Goal: Task Accomplishment & Management: Use online tool/utility

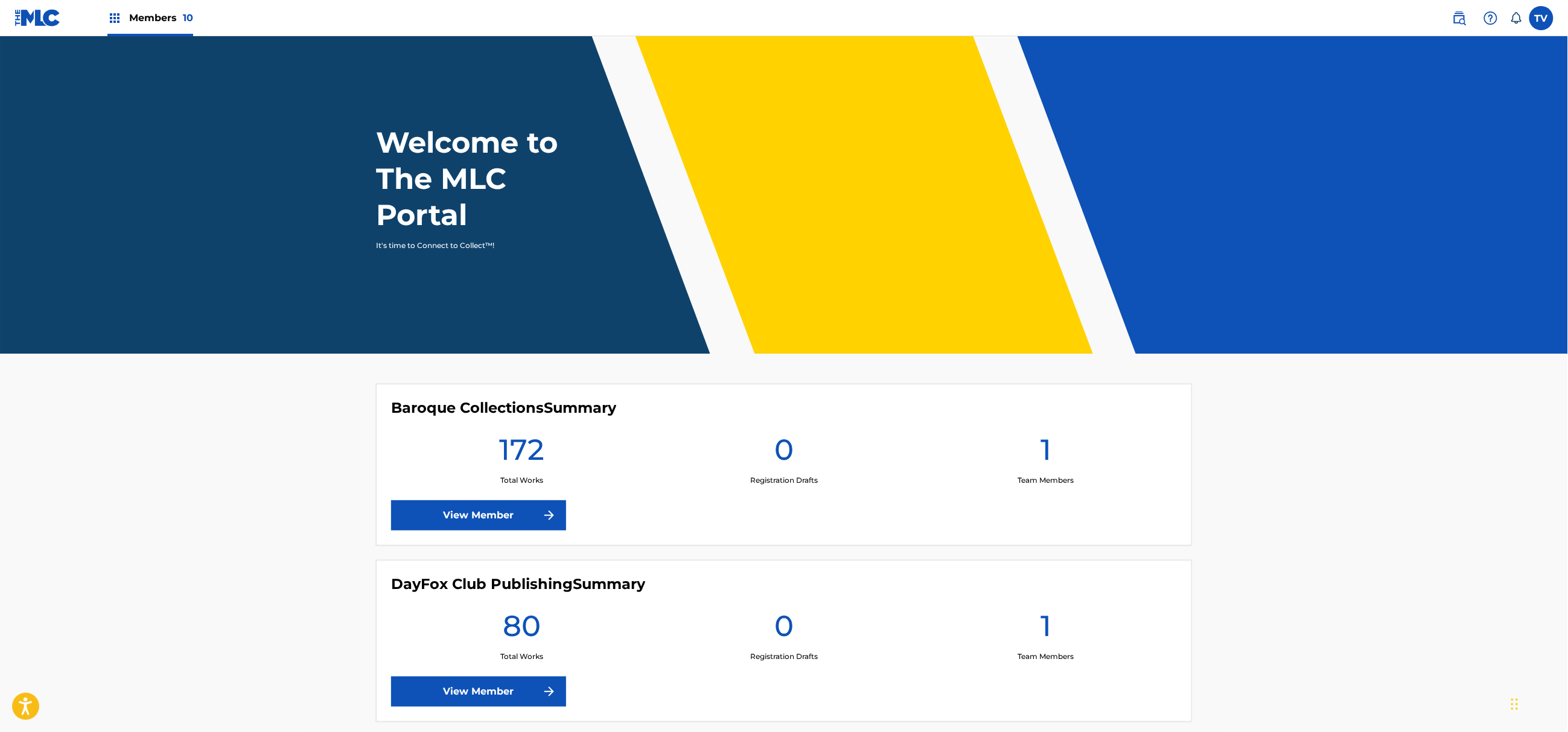
click at [481, 532] on div "Baroque Collections Summary 172 Total Works 0 Registration Drafts 1 Team Member…" at bounding box center [784, 464] width 816 height 162
click at [481, 529] on link "View Member" at bounding box center [478, 515] width 175 height 30
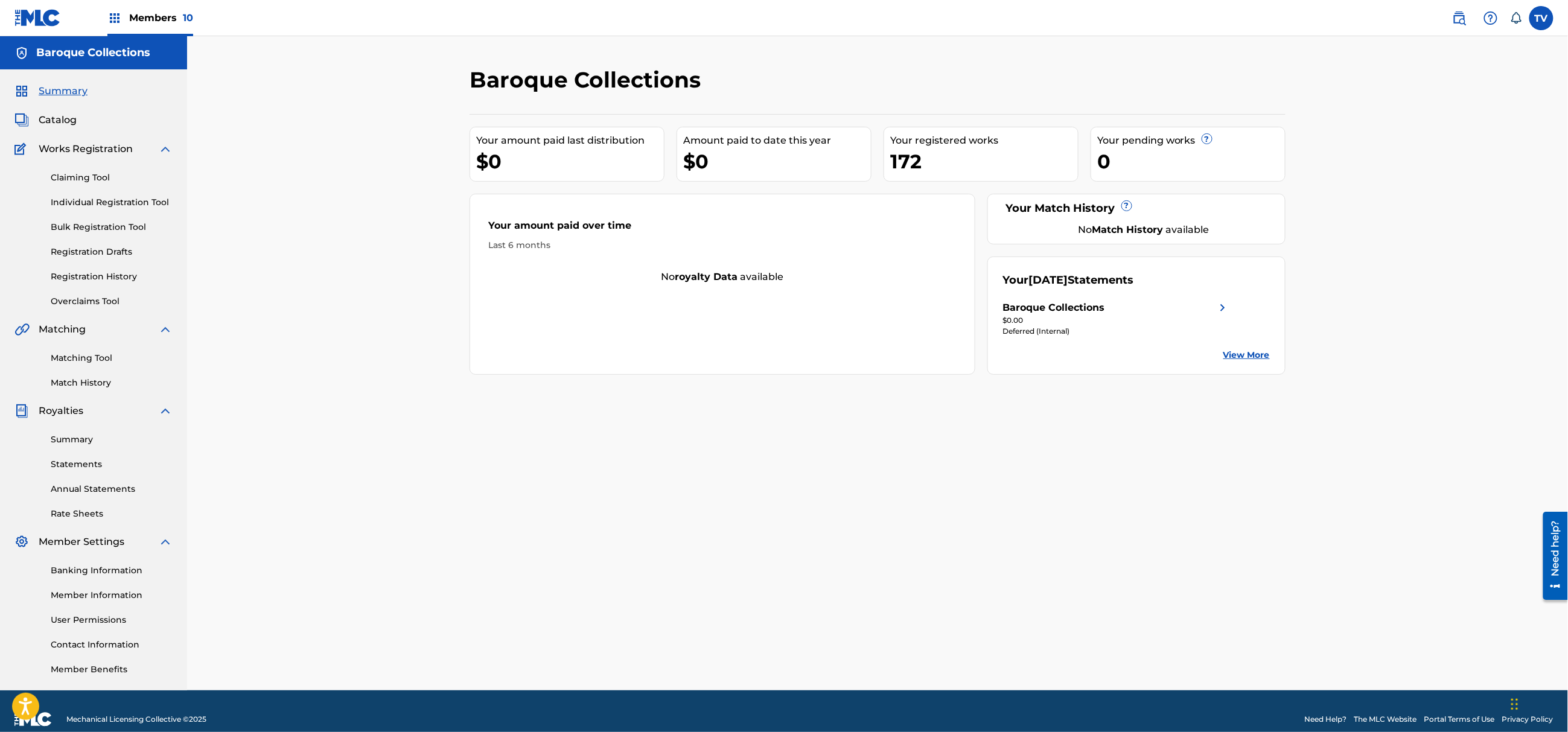
click at [80, 378] on link "Match History" at bounding box center [111, 383] width 122 height 13
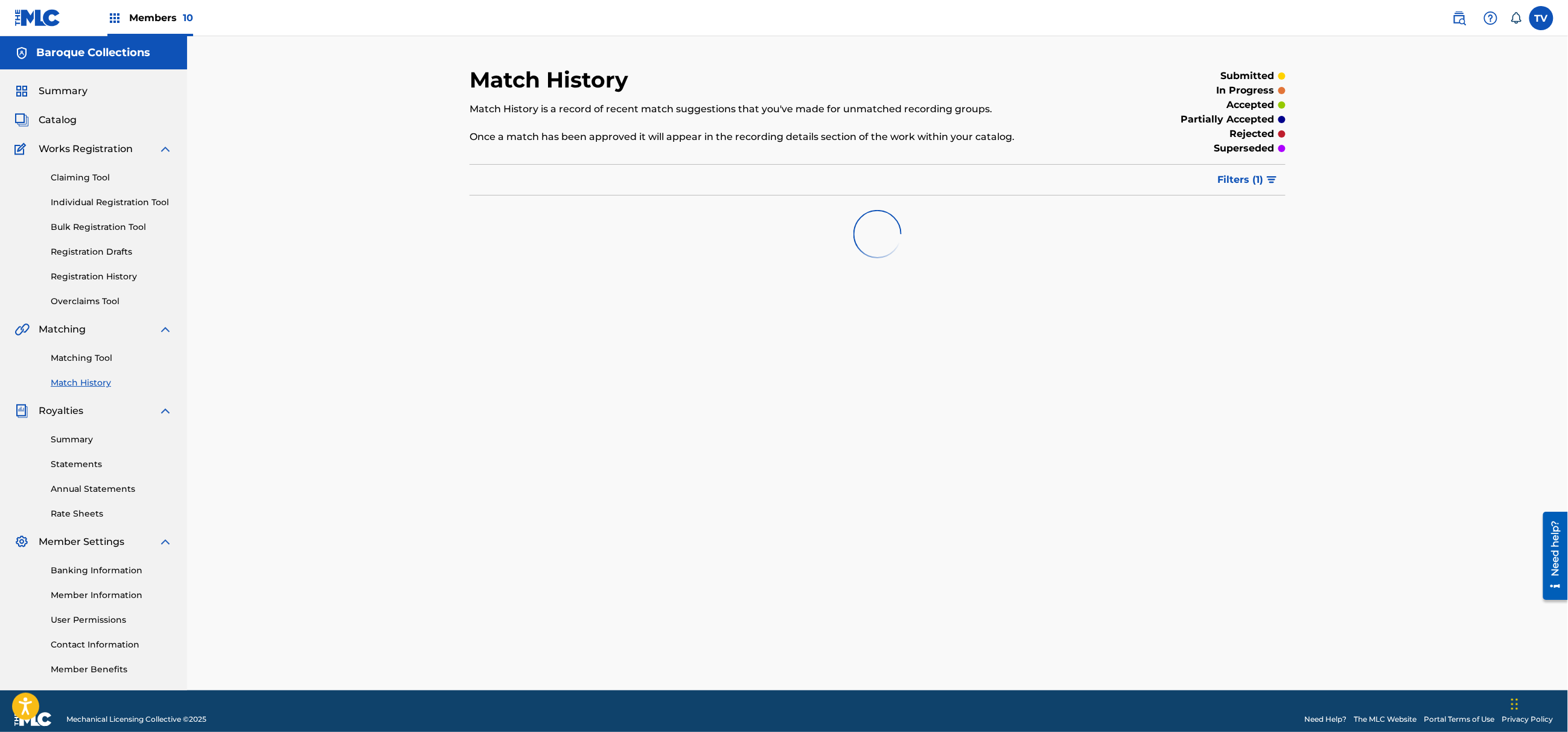
click at [90, 354] on link "Matching Tool" at bounding box center [111, 358] width 122 height 13
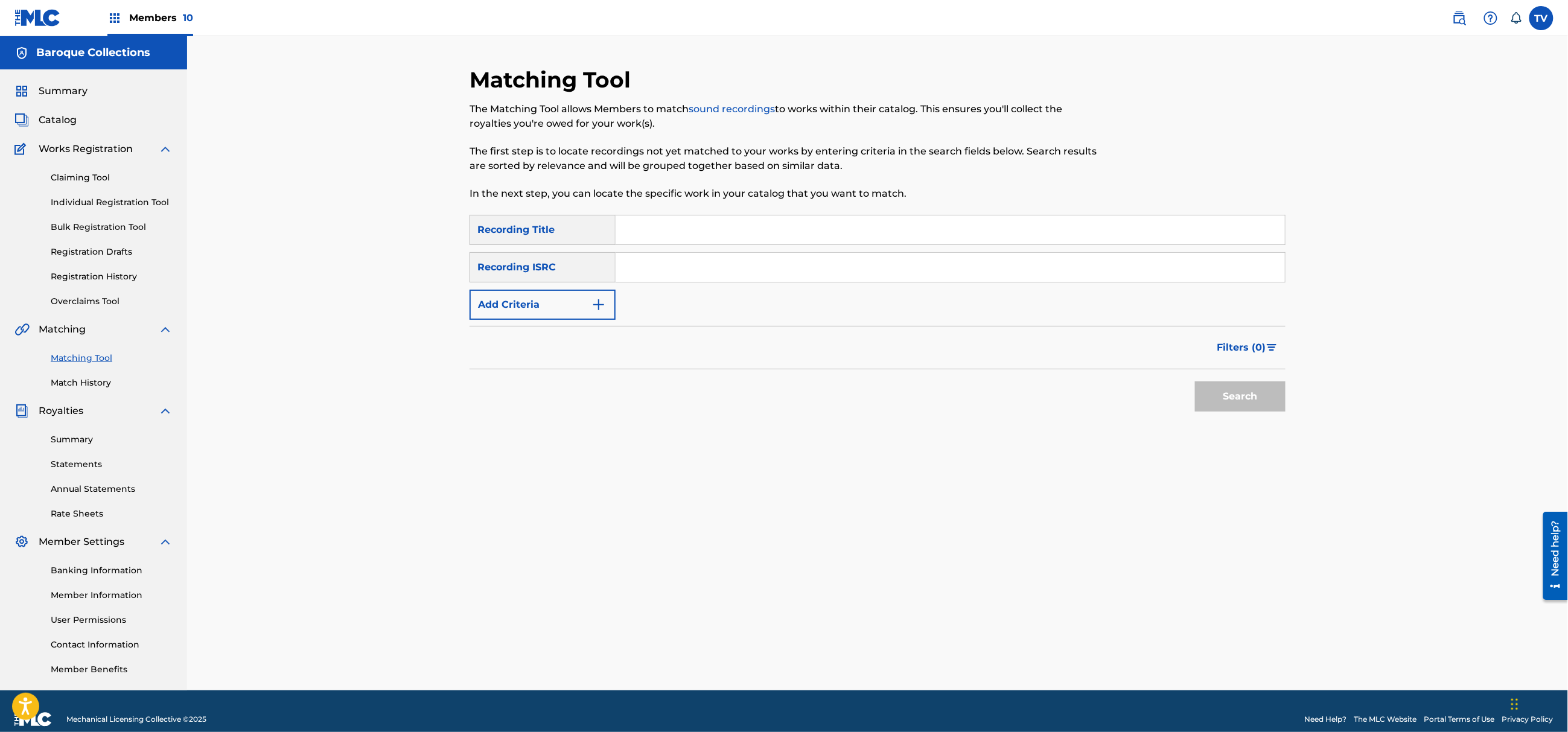
click at [689, 277] on input "Search Form" at bounding box center [950, 267] width 670 height 29
paste input "QZHN62232338"
click at [1195, 381] on button "Search" at bounding box center [1239, 396] width 90 height 30
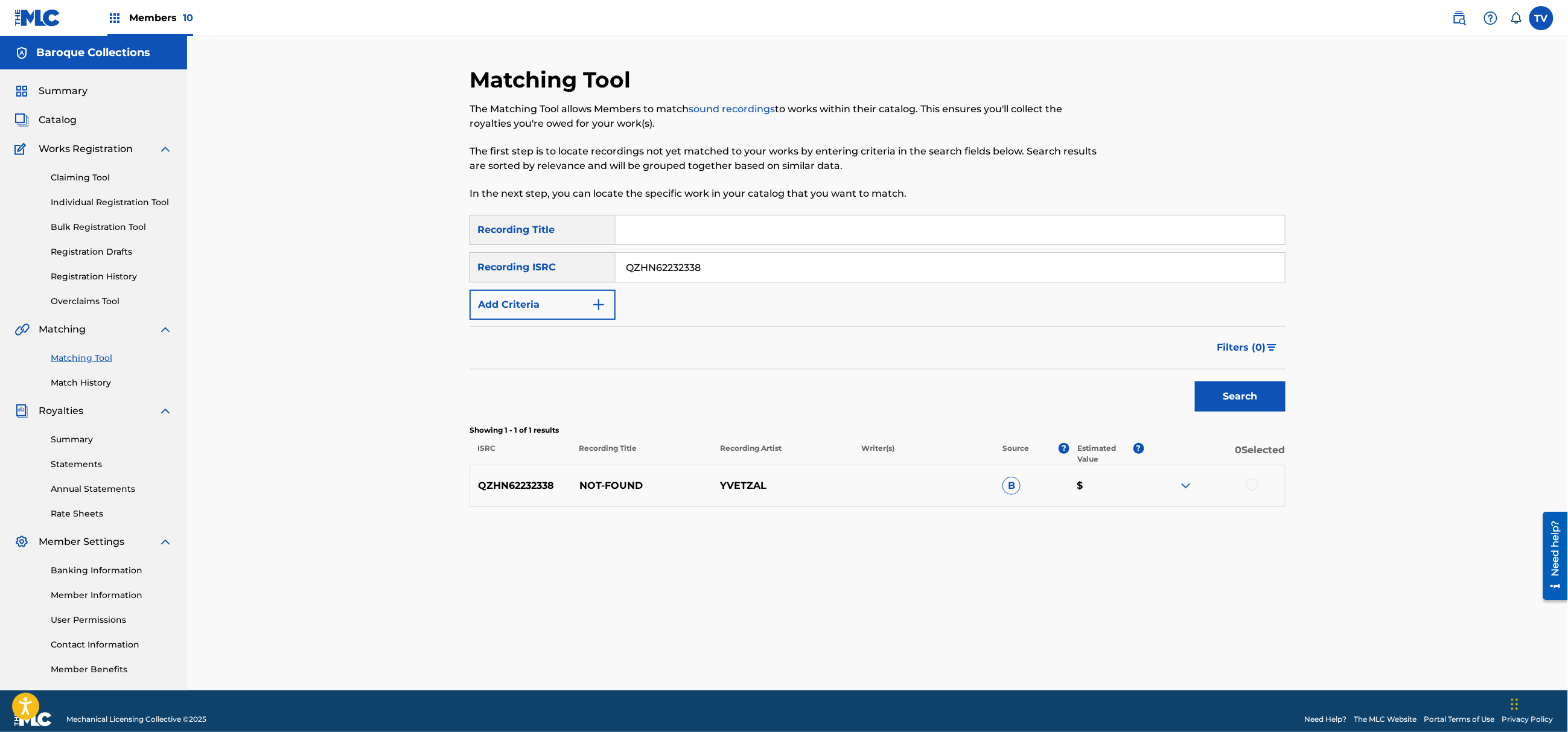
click at [505, 281] on div "SearchWithCriteria7bc7c756-d616-41cb-a169-b4891861e6ca Recording ISRC QZHN62232…" at bounding box center [878, 267] width 816 height 30
paste input "NWY2288779"
click at [1195, 381] on button "Search" at bounding box center [1239, 396] width 90 height 30
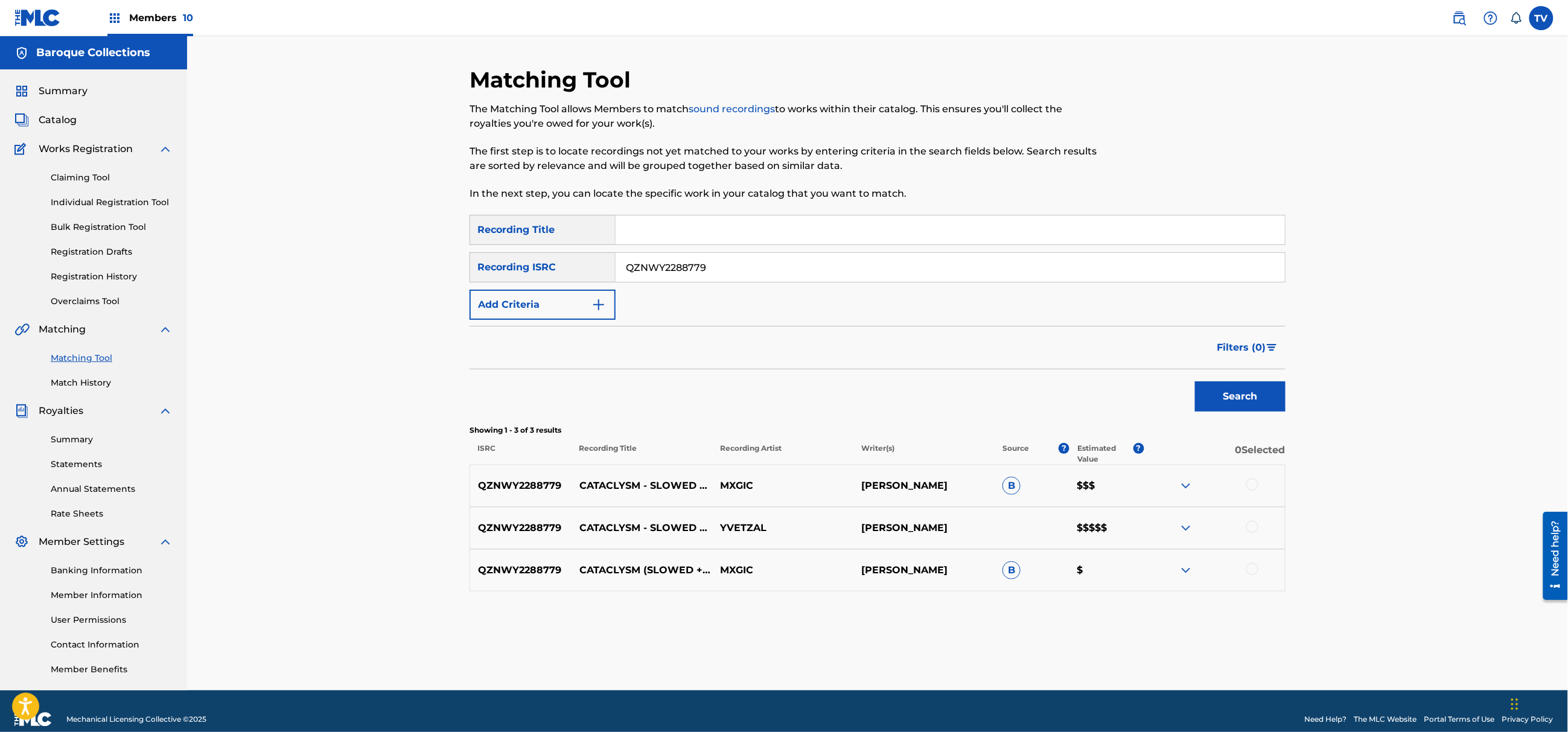
drag, startPoint x: 655, startPoint y: 274, endPoint x: 503, endPoint y: 263, distance: 152.4
click at [503, 263] on div "SearchWithCriteria7bc7c756-d616-41cb-a169-b4891861e6ca Recording ISRC QZNWY2288…" at bounding box center [878, 267] width 816 height 30
paste input "M4TW2547631"
click at [1195, 381] on button "Search" at bounding box center [1239, 396] width 90 height 30
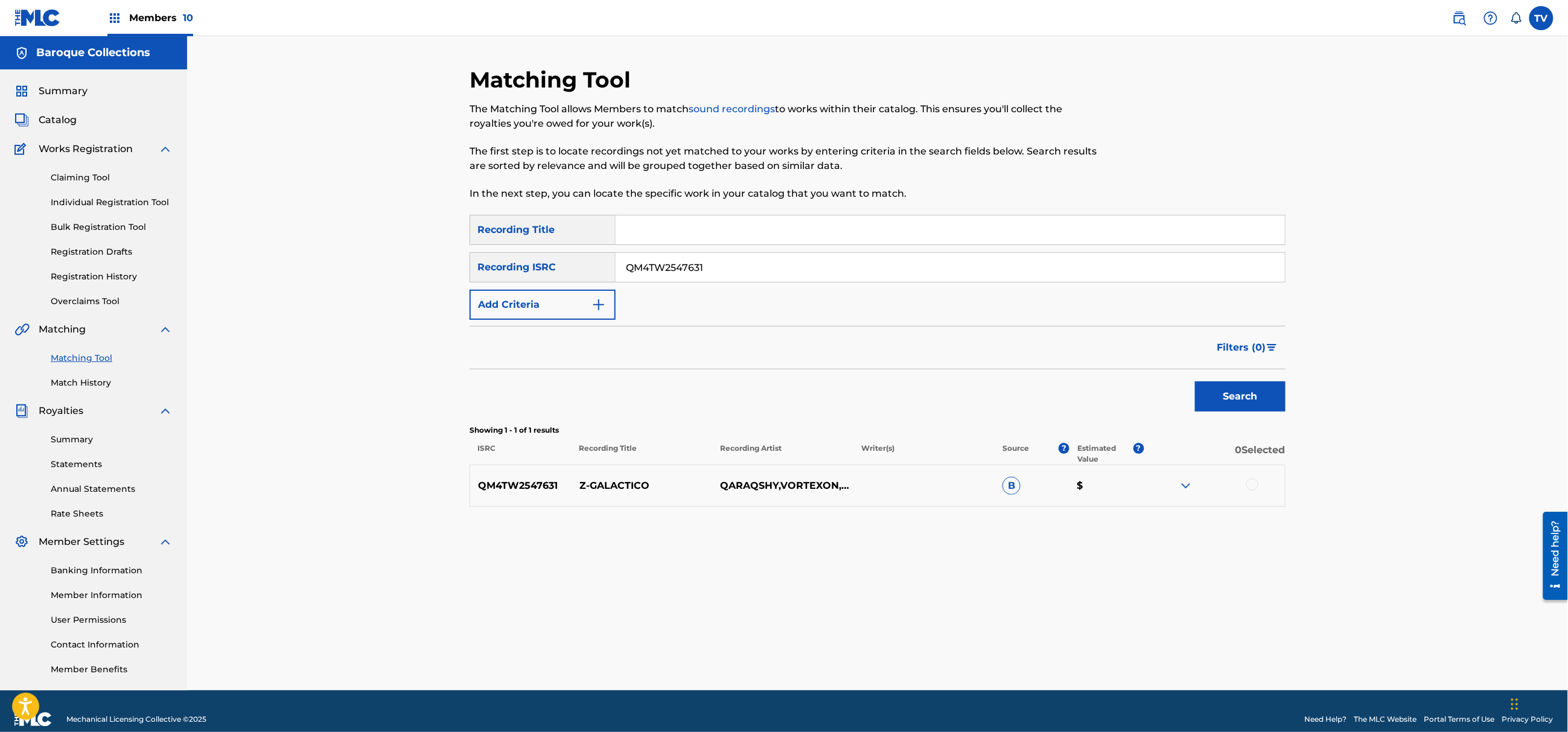
click at [448, 271] on div "Matching Tool The Matching Tool allows Members to match sound recordings to wor…" at bounding box center [878, 363] width 1381 height 654
paste input "USANG2442855"
click at [1195, 381] on button "Search" at bounding box center [1239, 396] width 90 height 30
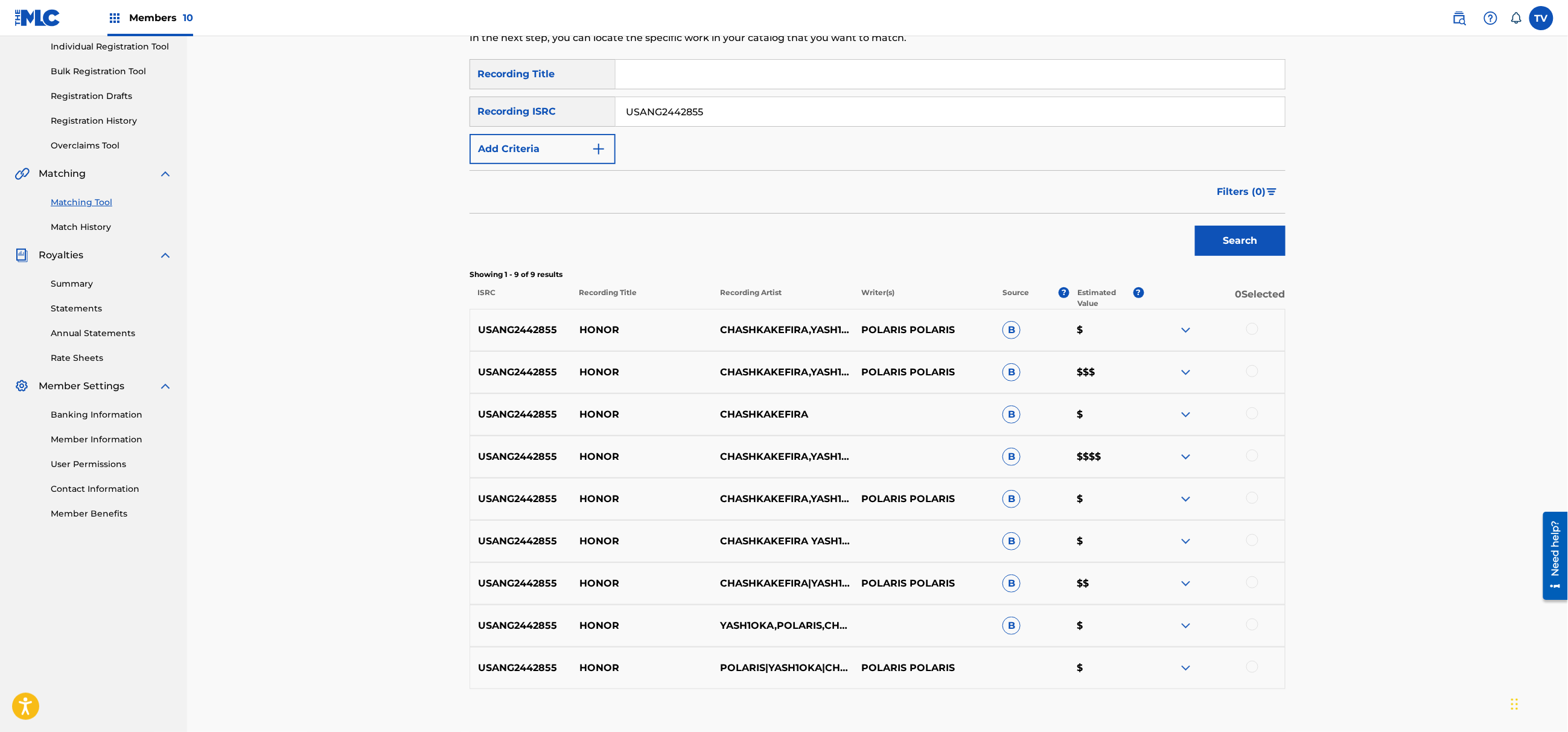
scroll to position [160, 0]
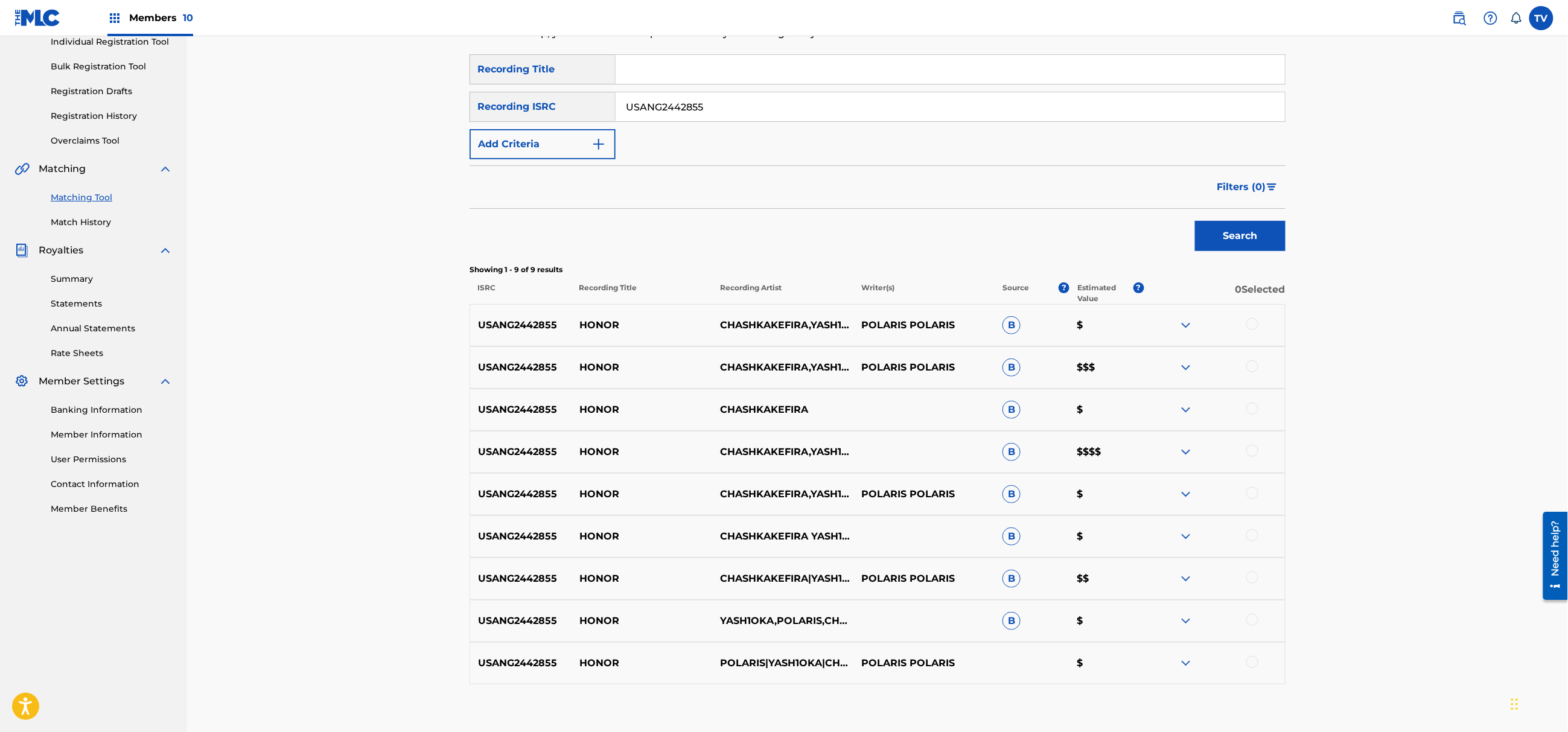
drag, startPoint x: 725, startPoint y: 112, endPoint x: 506, endPoint y: 119, distance: 219.1
click at [506, 119] on div "SearchWithCriteria7bc7c756-d616-41cb-a169-b4891861e6ca Recording ISRC USANG2442…" at bounding box center [878, 107] width 816 height 30
paste input "FR10S2509259"
click at [1195, 221] on button "Search" at bounding box center [1239, 236] width 90 height 30
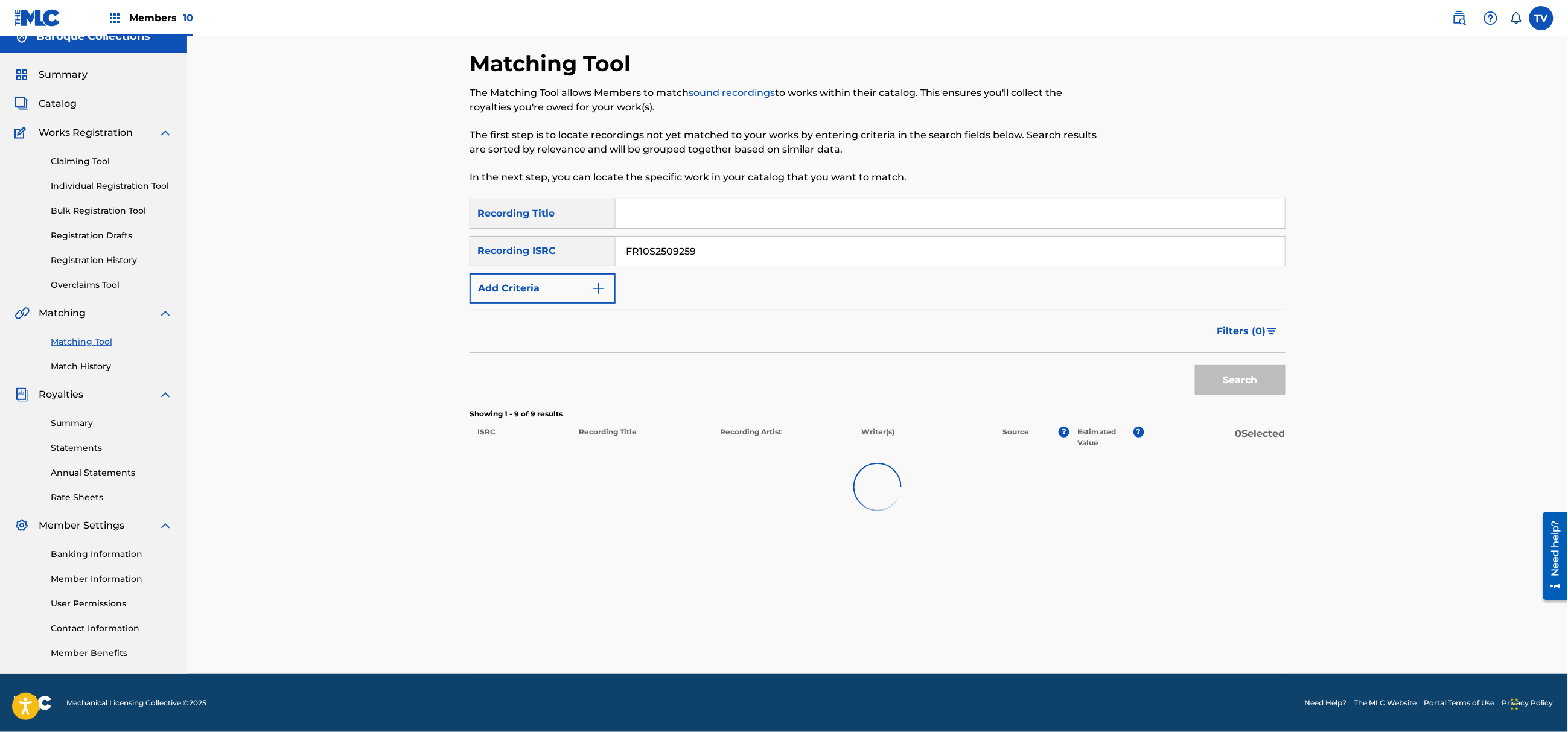
scroll to position [16, 0]
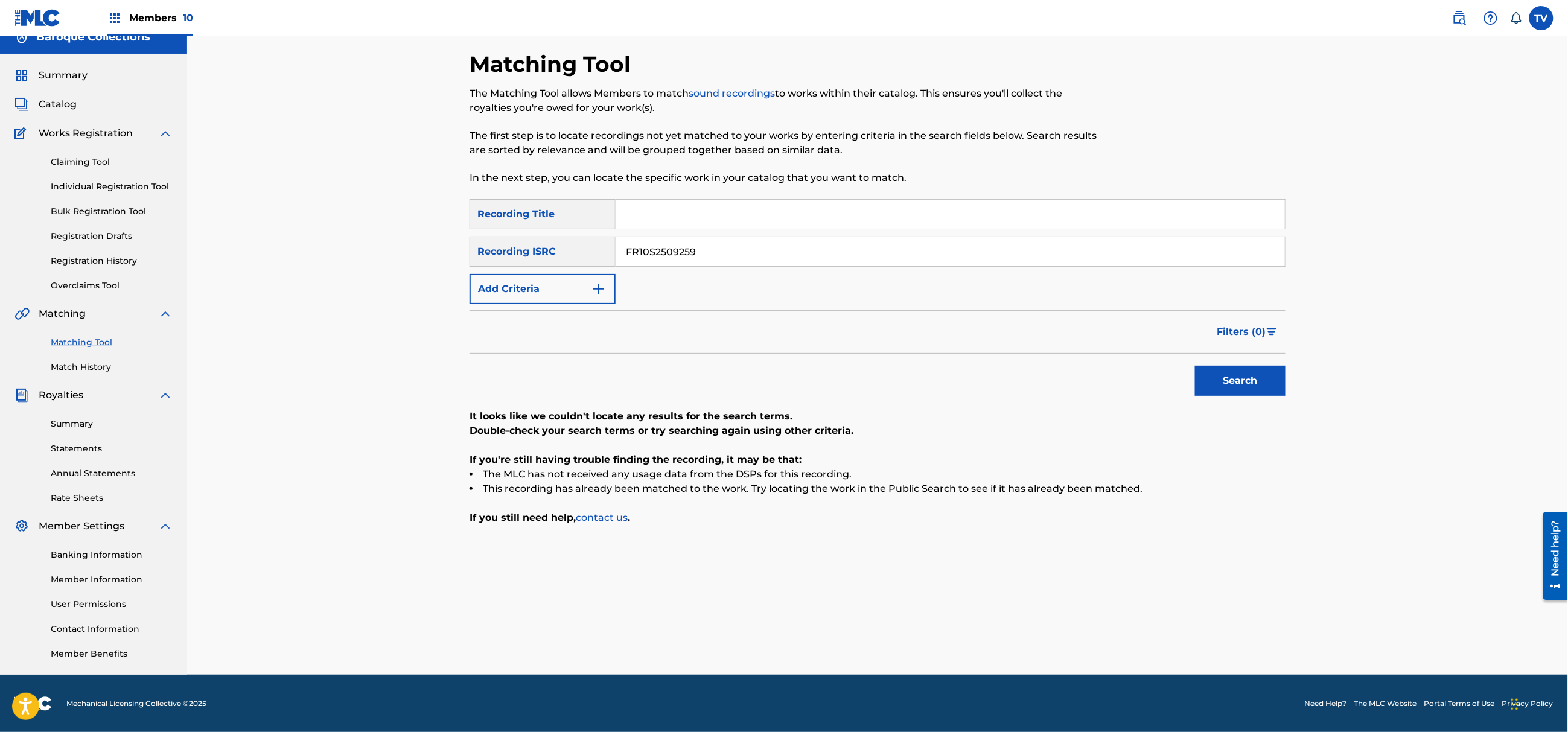
drag, startPoint x: 509, startPoint y: 252, endPoint x: 605, endPoint y: 312, distance: 113.2
click at [479, 258] on div "SearchWithCriteria7bc7c756-d616-41cb-a169-b4891861e6ca Recording ISRC FR10S2509…" at bounding box center [878, 252] width 816 height 30
paste input "455"
click at [1195, 365] on button "Search" at bounding box center [1239, 380] width 90 height 30
drag, startPoint x: 752, startPoint y: 245, endPoint x: 540, endPoint y: 243, distance: 212.0
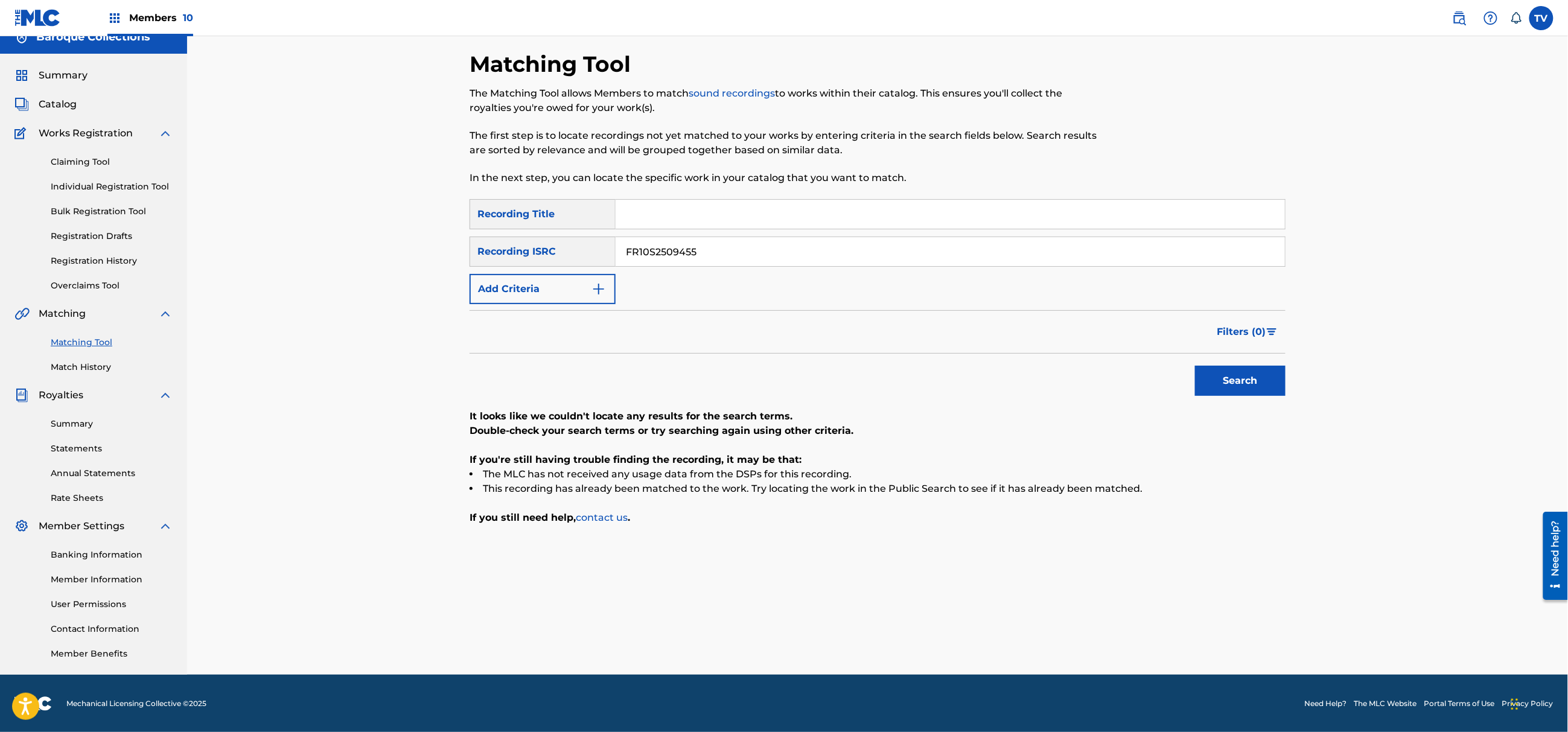
click at [540, 243] on div "SearchWithCriteria7bc7c756-d616-41cb-a169-b4891861e6ca Recording ISRC FR10S2509…" at bounding box center [878, 252] width 816 height 30
paste input "UKZGC2407749"
click at [1195, 365] on button "Search" at bounding box center [1239, 380] width 90 height 30
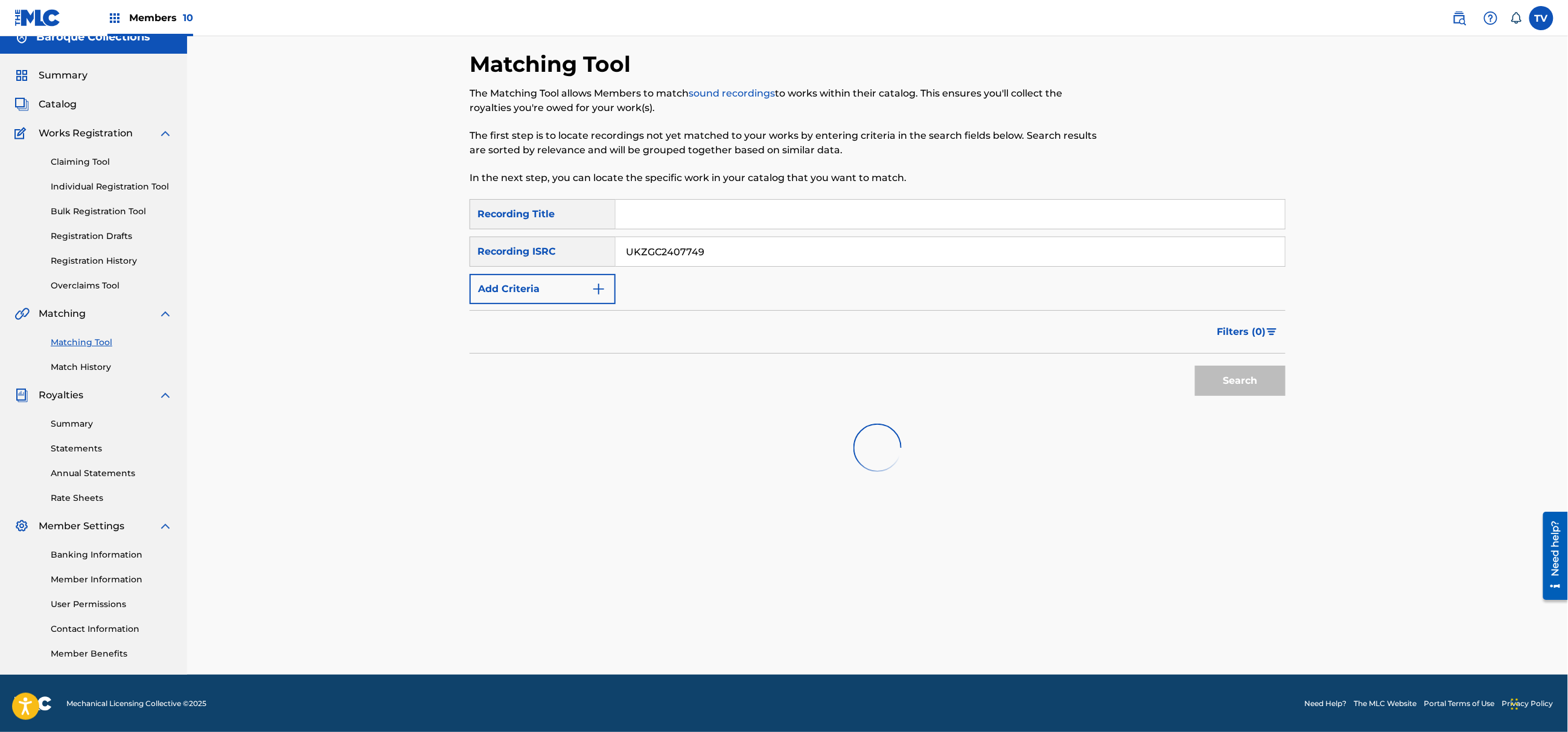
scroll to position [63, 0]
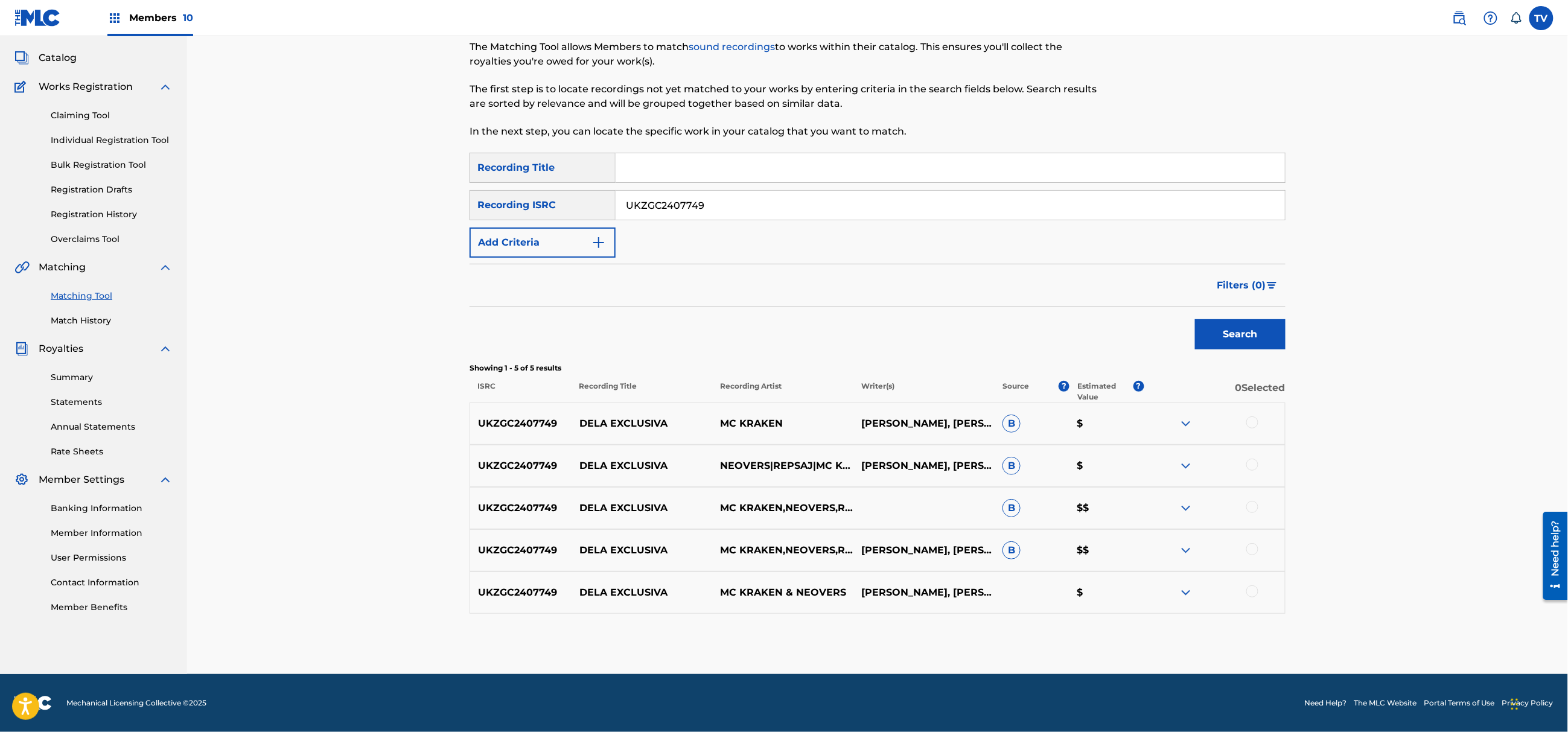
drag, startPoint x: 517, startPoint y: 222, endPoint x: 510, endPoint y: 223, distance: 7.1
click at [511, 223] on div "SearchWithCriteria89412973-89da-4620-b47c-81fd1eaa9437 Recording Title SearchWi…" at bounding box center [878, 204] width 816 height 105
paste input "CA5KR245566"
click at [1195, 319] on button "Search" at bounding box center [1239, 334] width 90 height 30
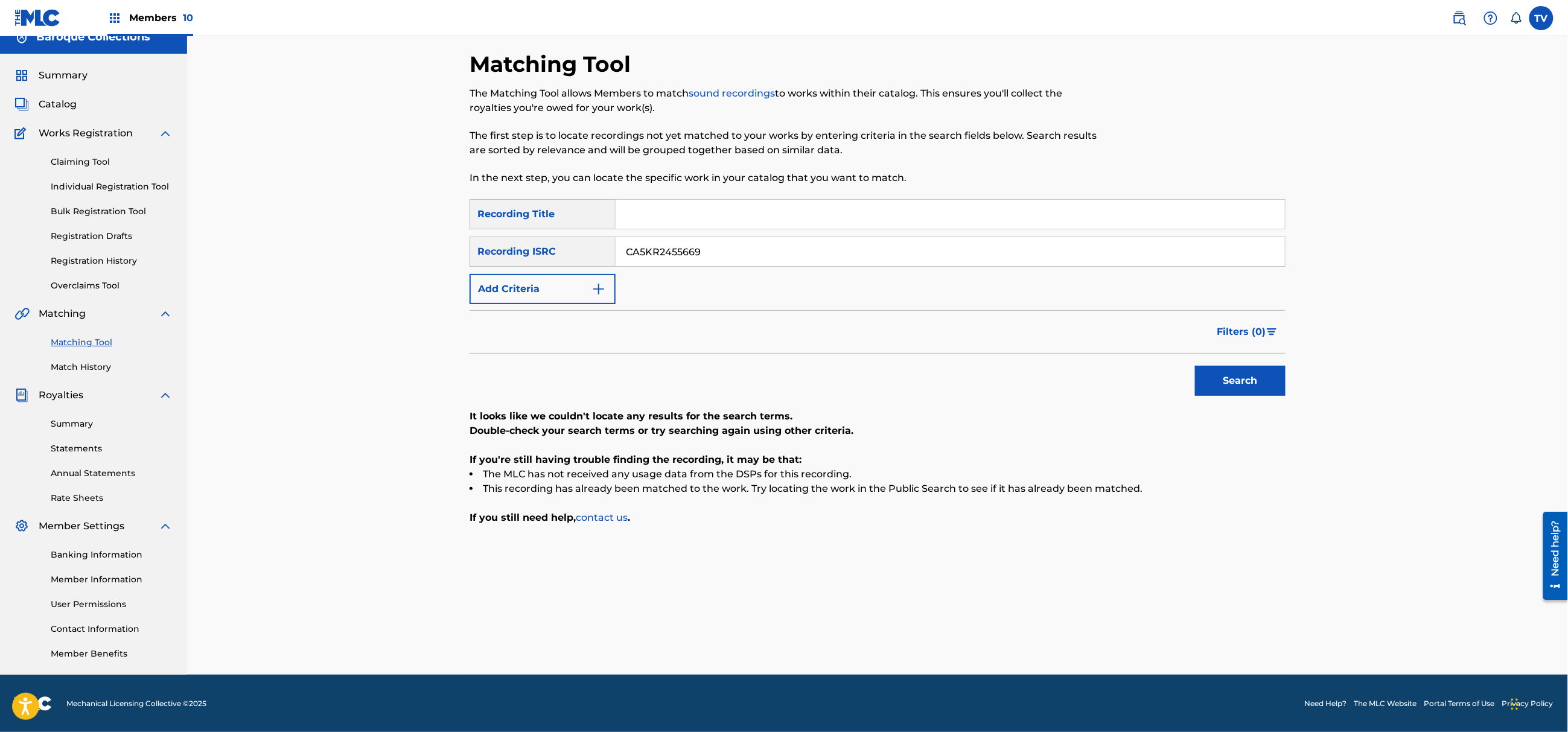
drag, startPoint x: 670, startPoint y: 247, endPoint x: 522, endPoint y: 252, distance: 148.1
click at [522, 252] on div "SearchWithCriteria7bc7c756-d616-41cb-a169-b4891861e6ca Recording ISRC CA5KR2455…" at bounding box center [878, 252] width 816 height 30
paste input "QM6P42588316"
click at [1195, 365] on button "Search" at bounding box center [1239, 380] width 90 height 30
drag, startPoint x: 685, startPoint y: 253, endPoint x: 415, endPoint y: 256, distance: 270.0
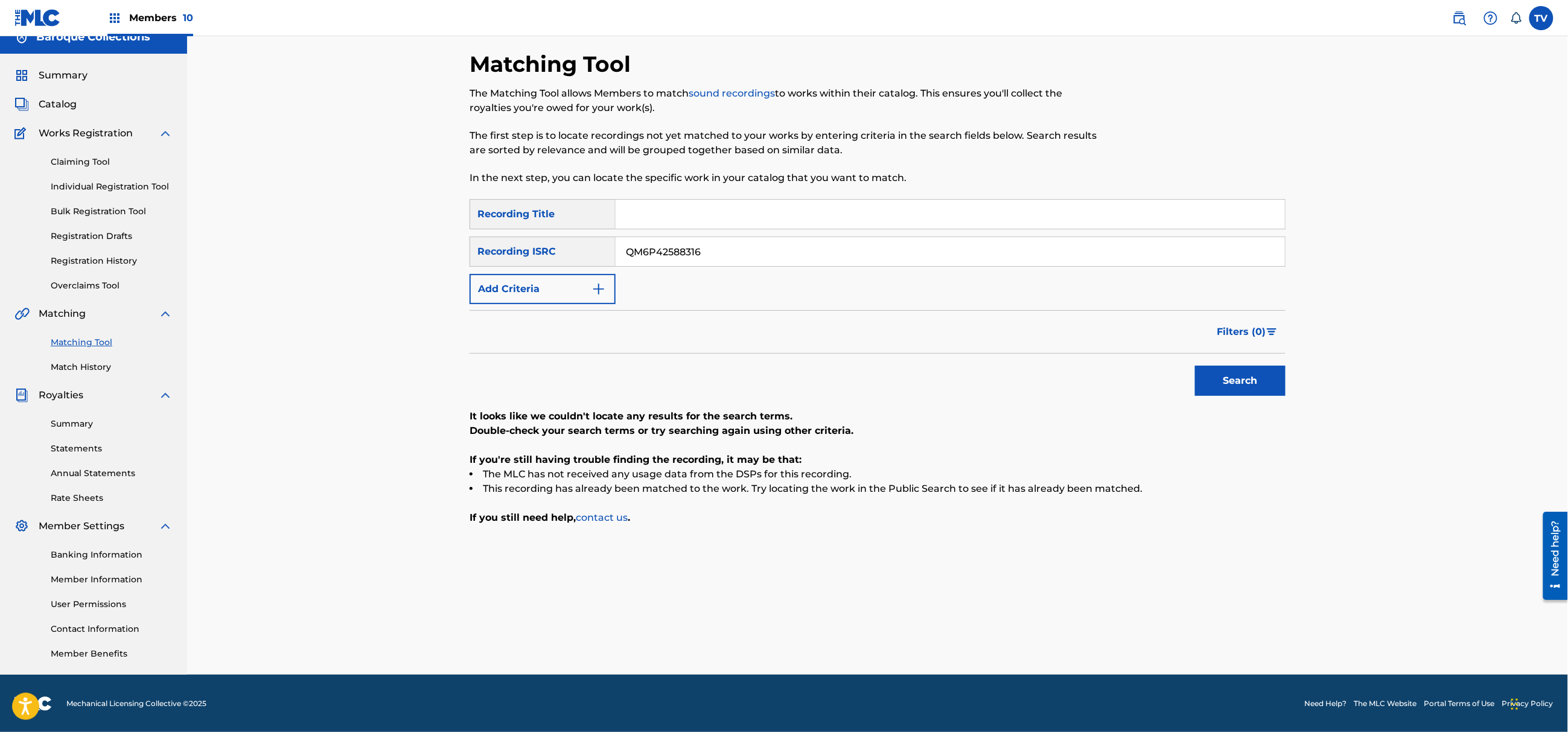
click at [436, 257] on div "Matching Tool The Matching Tool allows Members to match sound recordings to wor…" at bounding box center [878, 347] width 1381 height 654
paste input "UKZGC2410459"
type input "UKZGC2410459"
click at [1195, 365] on button "Search" at bounding box center [1239, 380] width 90 height 30
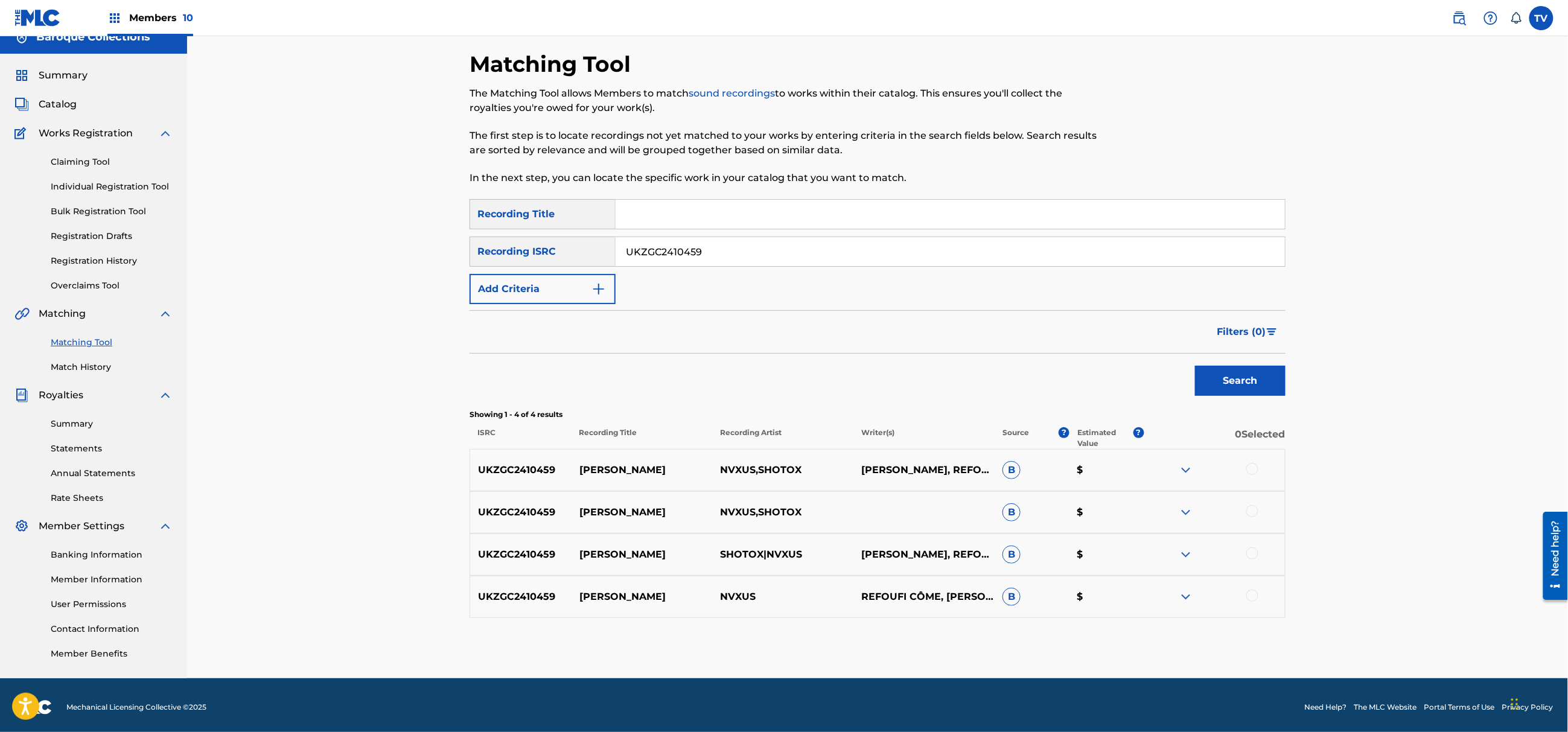
scroll to position [20, 0]
